Goal: Find specific page/section

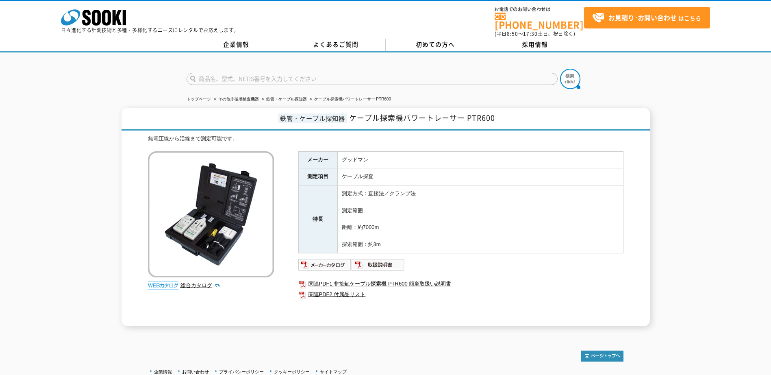
click at [115, 26] on link "株式会社 ソーキ" at bounding box center [93, 24] width 65 height 8
